Goal: Use online tool/utility: Utilize a website feature to perform a specific function

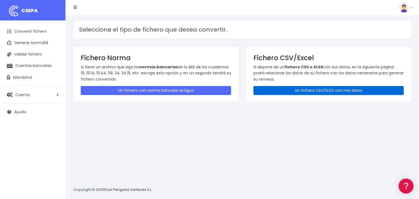
click at [317, 90] on link "Un fichero CSV/XLSX con mis datos" at bounding box center [328, 90] width 150 height 9
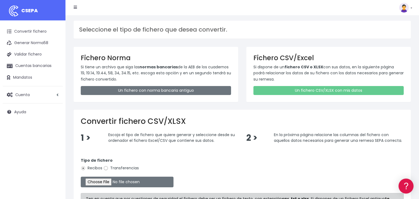
click at [105, 168] on input "Transferencias" at bounding box center [105, 168] width 5 height 5
radio input "true"
click at [97, 180] on input "file" at bounding box center [127, 182] width 93 height 11
type input "C:\fakepath\26082025.xlsx"
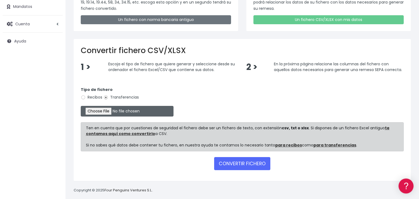
scroll to position [75, 0]
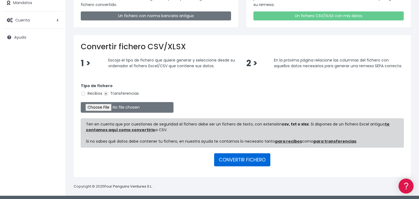
click at [244, 158] on button "CONVERTIR FICHERO" at bounding box center [242, 159] width 56 height 13
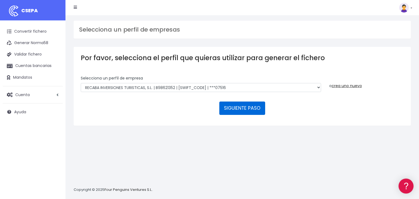
click at [240, 102] on button "SIGUIENTE PASO" at bounding box center [242, 108] width 46 height 13
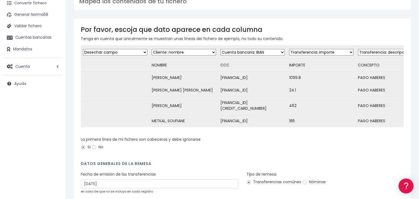
scroll to position [29, 0]
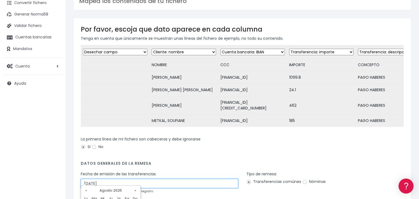
click at [111, 179] on input "28/08/2025" at bounding box center [159, 183] width 157 height 9
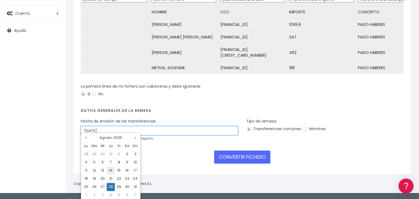
scroll to position [83, 0]
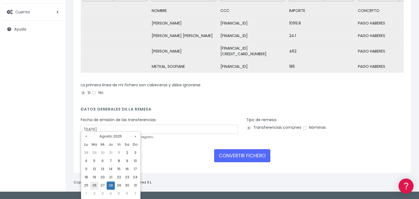
click at [95, 185] on td "26" at bounding box center [94, 186] width 8 height 8
type input "26/08/2025"
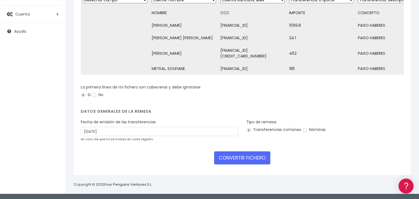
scroll to position [75, 0]
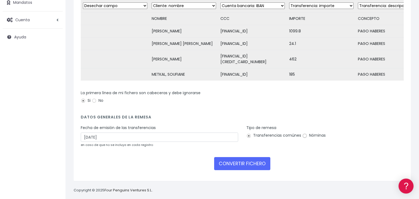
click at [304, 134] on input "Nóminas" at bounding box center [304, 136] width 5 height 5
radio input "true"
click at [231, 159] on button "CONVERTIR FICHERO" at bounding box center [242, 163] width 56 height 13
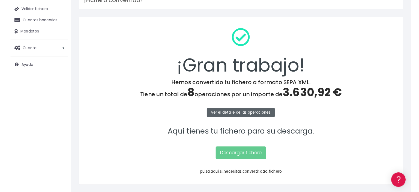
scroll to position [55, 0]
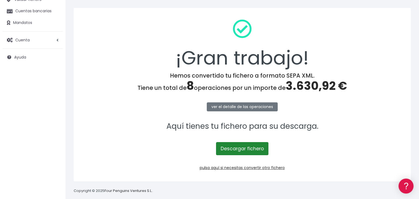
click at [245, 147] on link "Descargar fichero" at bounding box center [242, 148] width 52 height 13
